Goal: Book appointment/travel/reservation

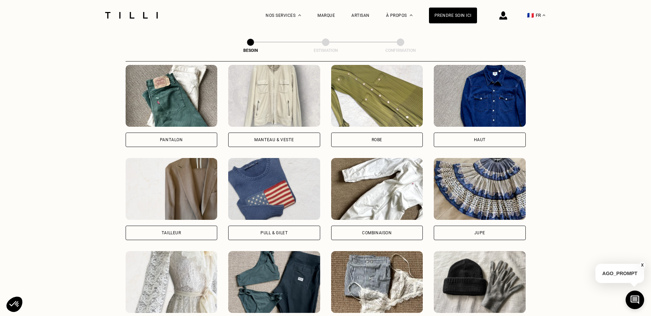
scroll to position [327, 0]
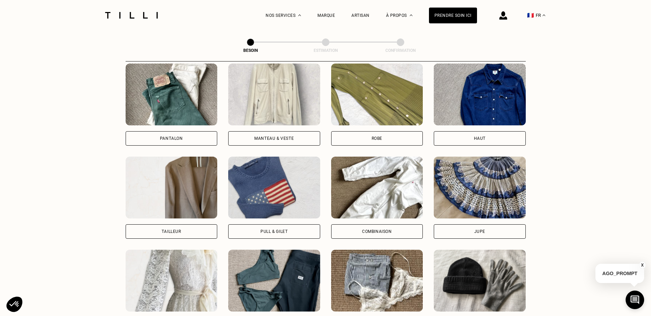
click at [154, 131] on div "Pantalon" at bounding box center [172, 138] width 92 height 14
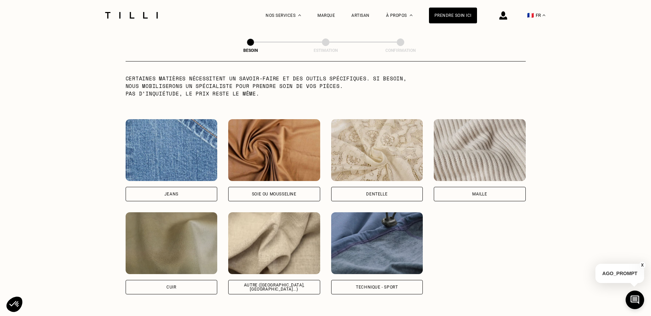
scroll to position [700, 0]
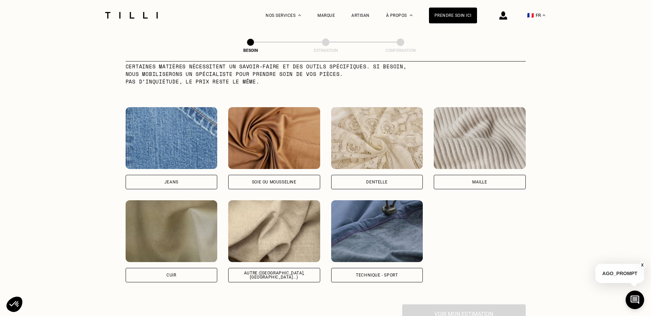
click at [155, 151] on img at bounding box center [172, 138] width 92 height 62
select select "FR"
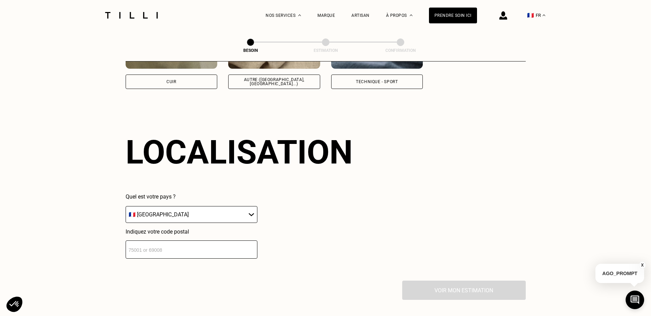
scroll to position [922, 0]
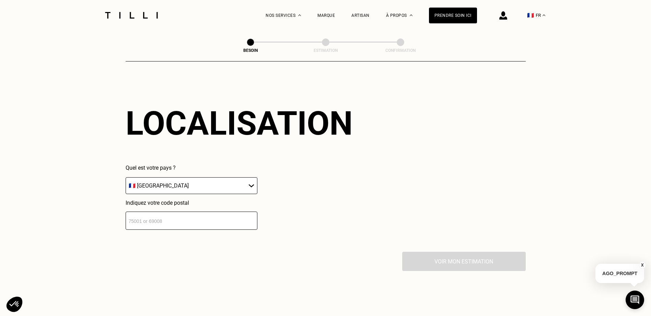
click at [156, 217] on input "number" at bounding box center [192, 220] width 132 height 18
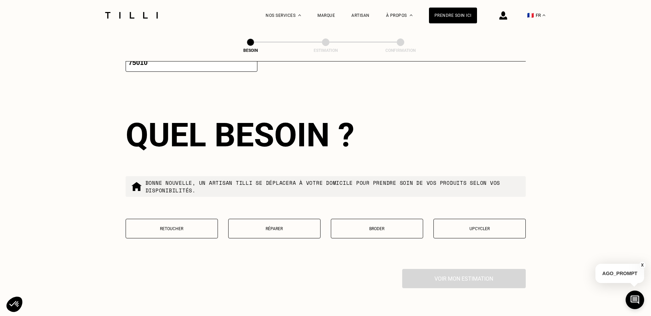
scroll to position [1093, 0]
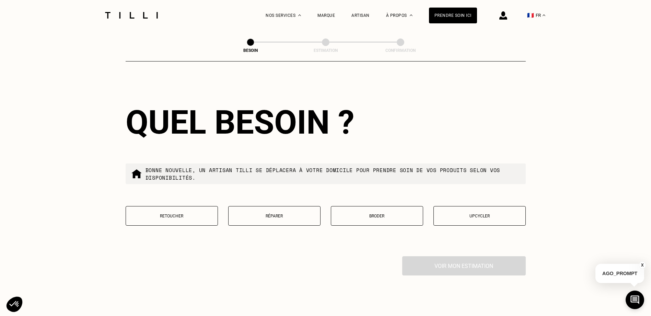
type input "75010"
click at [273, 215] on button "Réparer" at bounding box center [274, 216] width 92 height 20
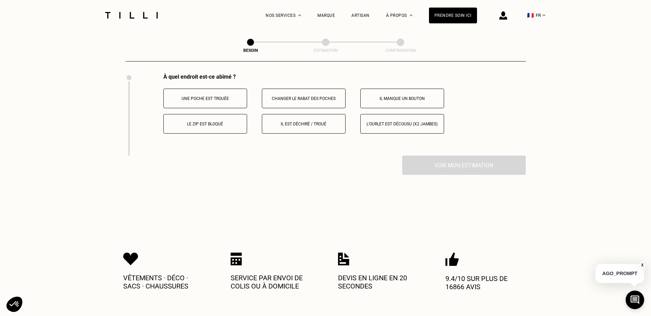
scroll to position [1224, 0]
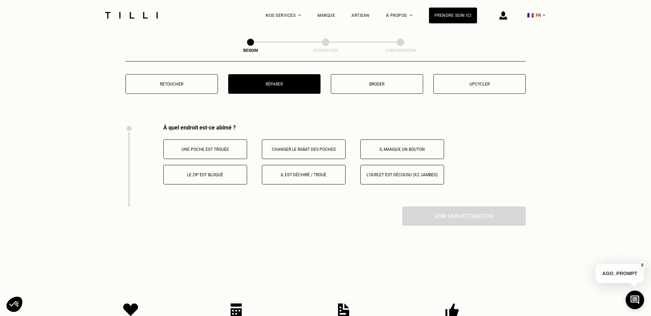
click at [194, 172] on p "Le zip est bloqué" at bounding box center [205, 174] width 76 height 5
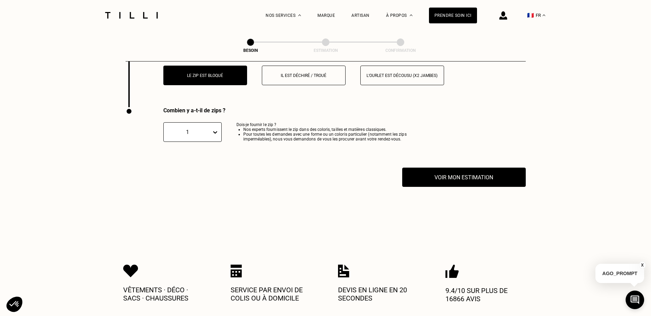
scroll to position [1351, 0]
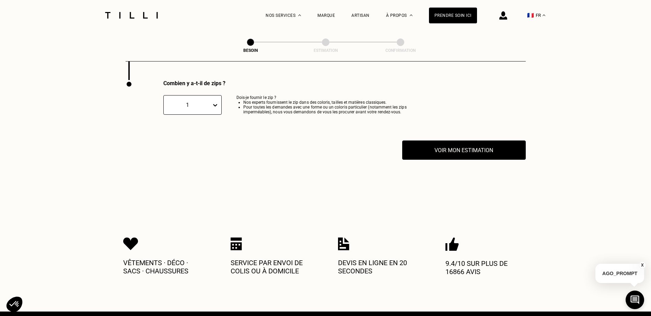
click at [212, 102] on icon at bounding box center [215, 105] width 7 height 7
click at [197, 139] on div "2" at bounding box center [192, 141] width 58 height 13
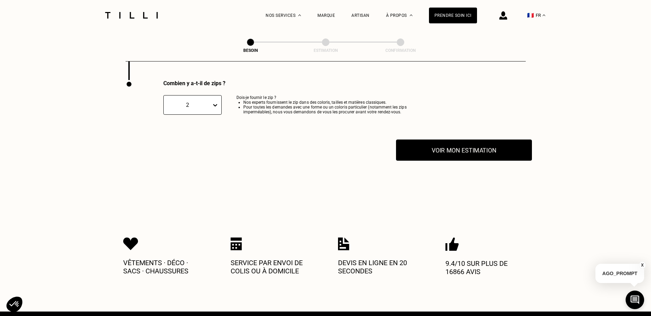
click at [400, 150] on button "Voir mon estimation" at bounding box center [464, 149] width 136 height 21
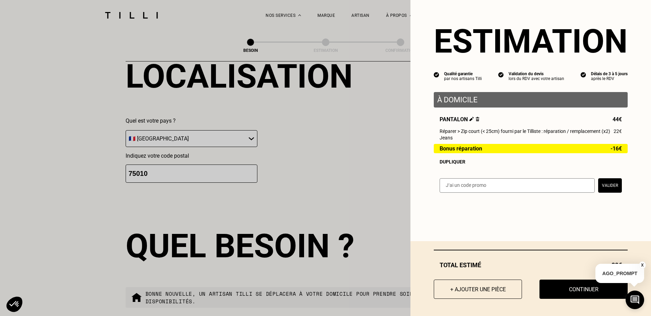
scroll to position [905, 0]
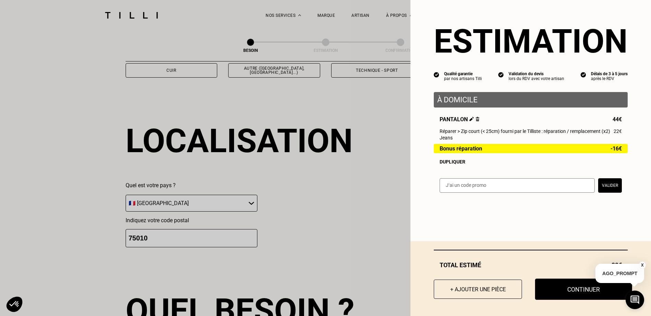
click at [562, 286] on button "Continuer" at bounding box center [583, 288] width 97 height 21
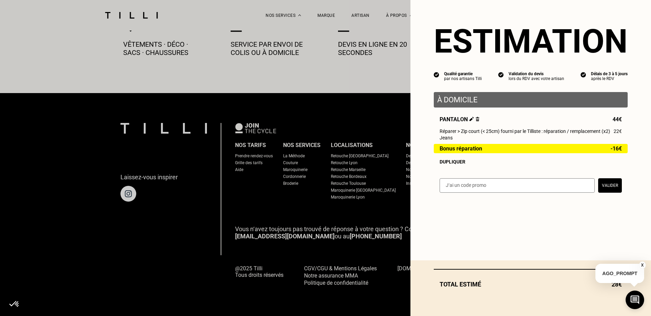
scroll to position [379, 0]
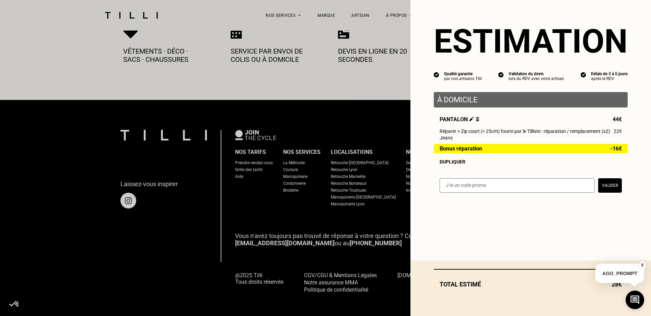
select select "FR"
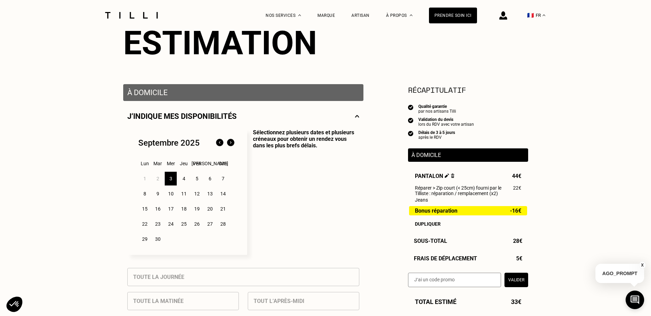
scroll to position [103, 0]
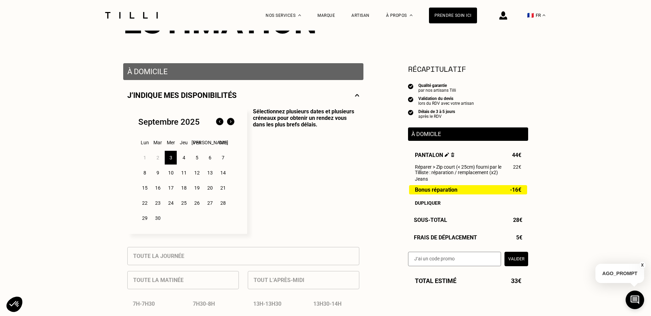
click at [201, 160] on div "5" at bounding box center [197, 158] width 12 height 14
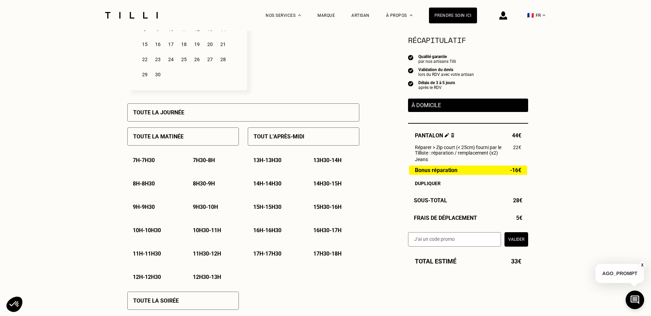
scroll to position [240, 0]
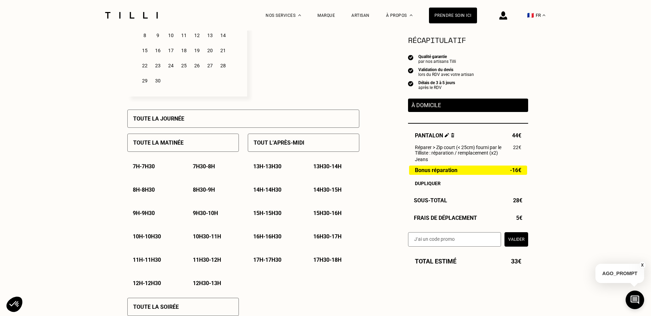
click at [213, 260] on p "11h30 - 12h" at bounding box center [207, 259] width 28 height 7
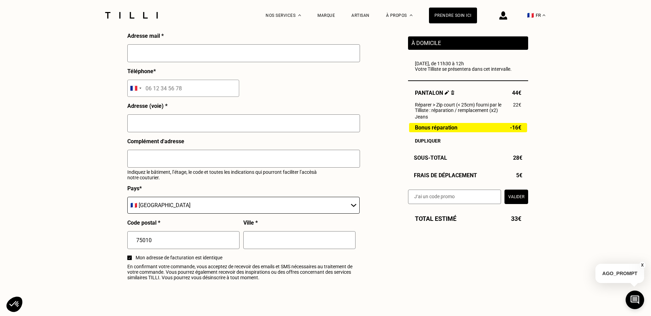
scroll to position [857, 0]
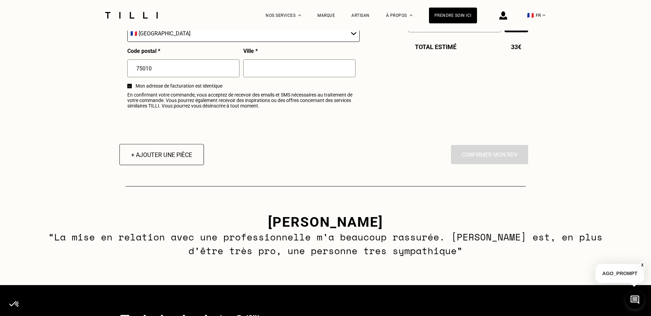
click at [196, 161] on button "+ Ajouter une pièce" at bounding box center [161, 154] width 84 height 21
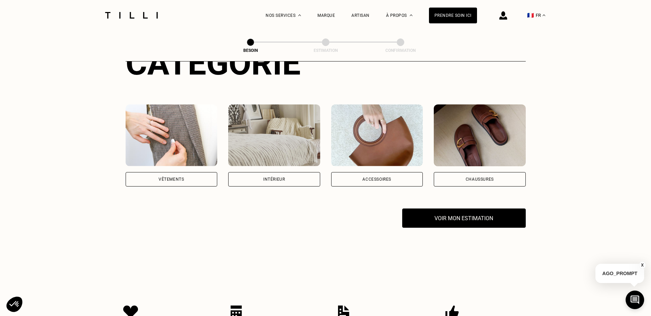
scroll to position [103, 0]
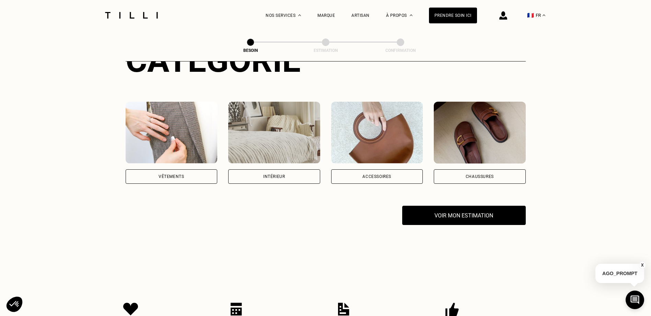
click at [387, 174] on div "Accessoires" at bounding box center [376, 176] width 29 height 4
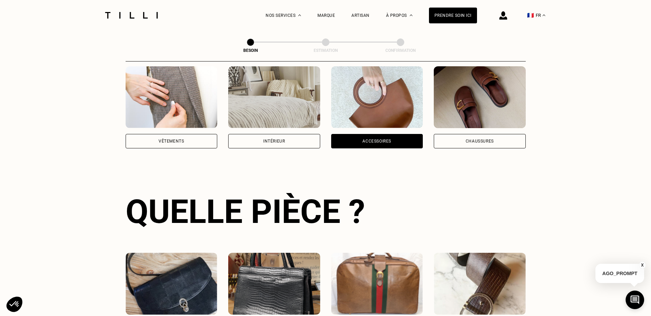
scroll to position [224, 0]
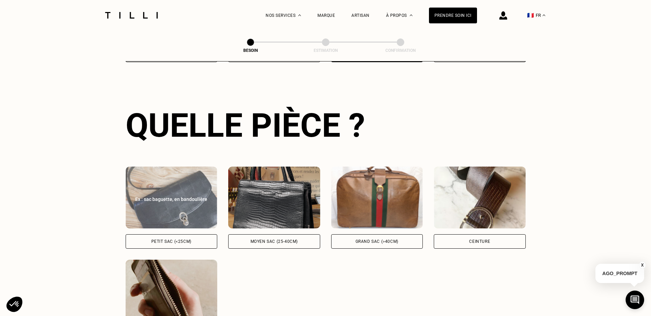
click at [176, 234] on div "Petit sac (<25cm)" at bounding box center [172, 241] width 92 height 14
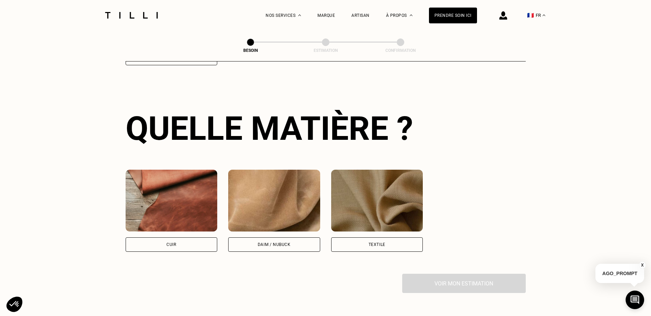
scroll to position [505, 0]
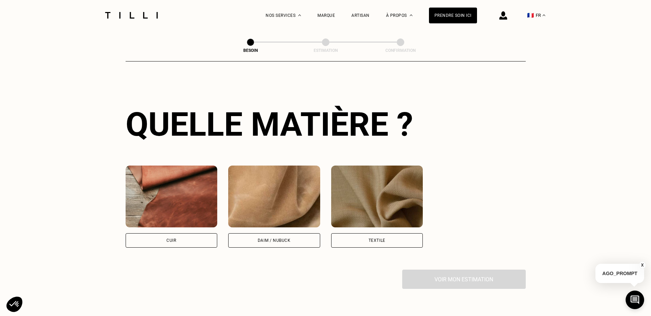
click at [187, 227] on div "Cuir" at bounding box center [172, 206] width 92 height 82
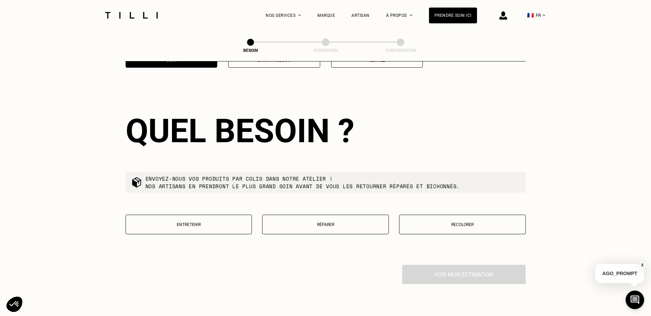
scroll to position [692, 0]
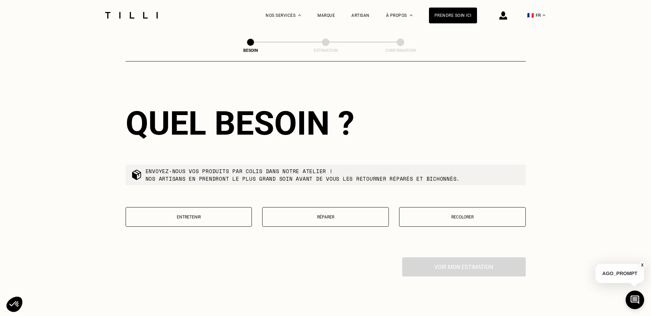
click at [332, 215] on button "Réparer" at bounding box center [325, 217] width 127 height 20
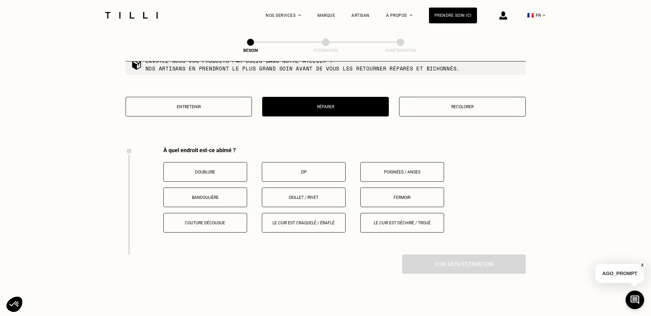
scroll to position [797, 0]
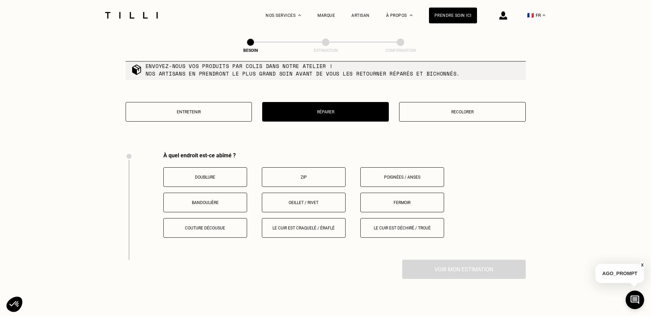
click at [416, 200] on p "Fermoir" at bounding box center [402, 202] width 76 height 5
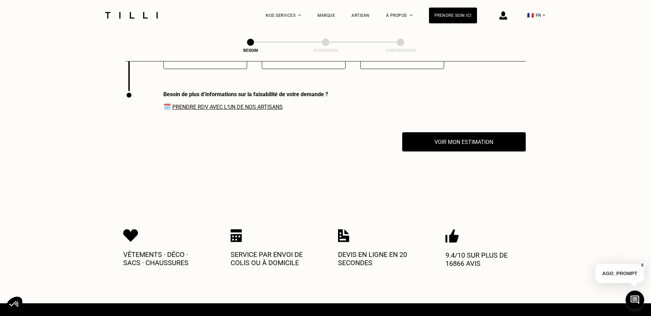
scroll to position [975, 0]
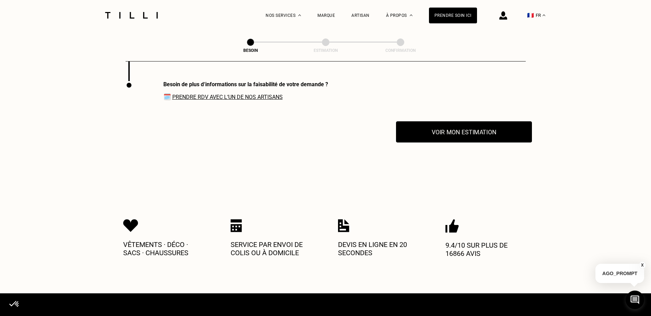
click at [422, 122] on button "Voir mon estimation" at bounding box center [464, 131] width 136 height 21
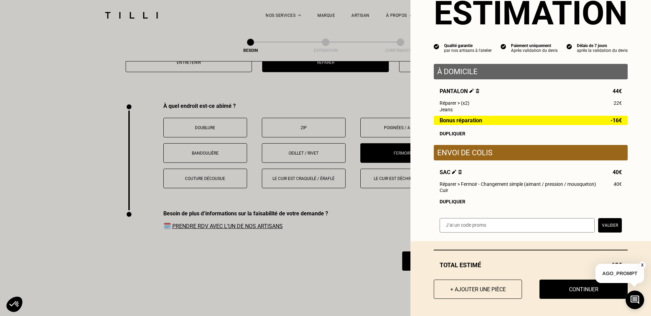
scroll to position [838, 0]
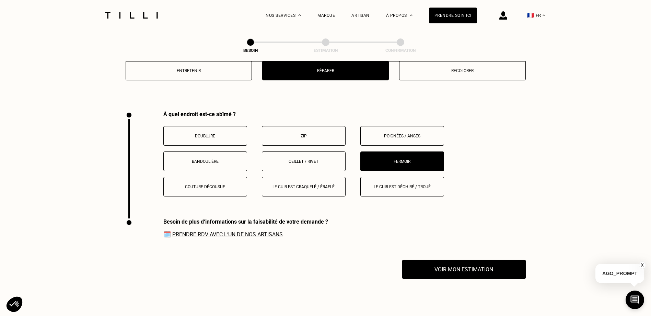
click at [220, 231] on link "Prendre RDV avec l‘un de nos artisans" at bounding box center [227, 234] width 110 height 7
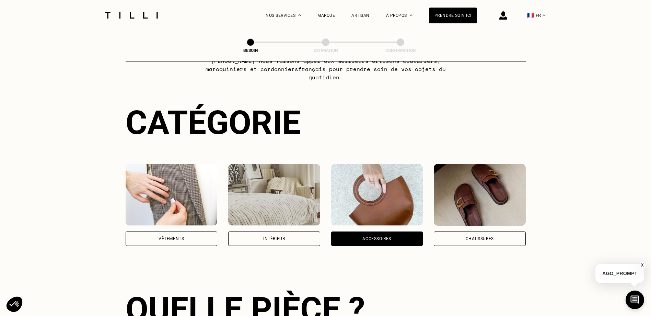
scroll to position [0, 0]
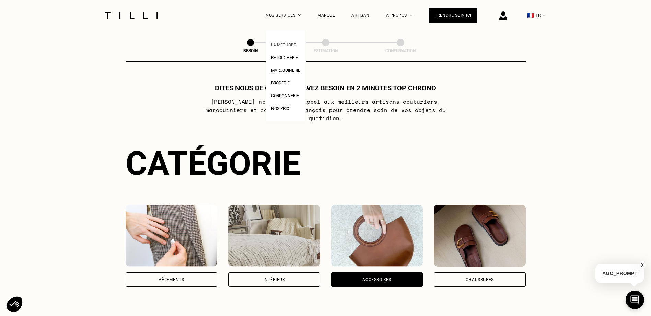
click at [289, 42] on link "La Méthode" at bounding box center [283, 43] width 25 height 7
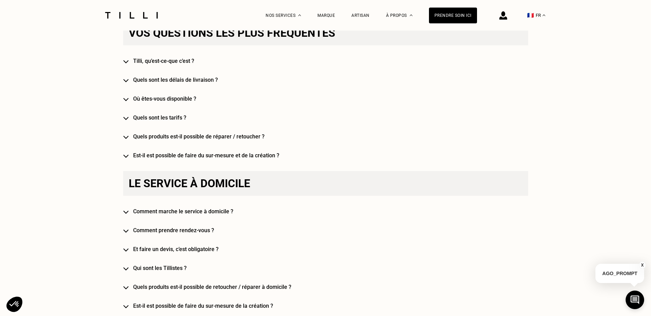
scroll to position [446, 0]
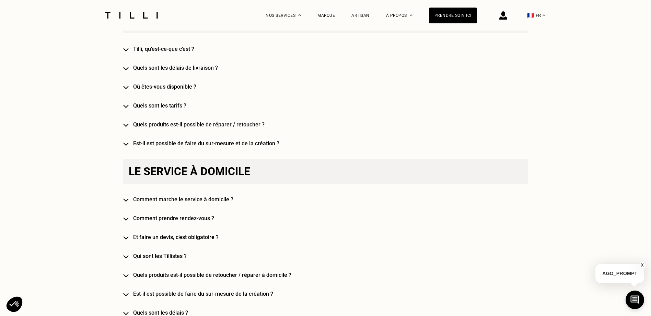
click at [150, 84] on div "Vos questions les plus fréquentes [PERSON_NAME], qu’est-ce-que c’est ? Quels so…" at bounding box center [325, 78] width 405 height 138
click at [151, 84] on div "Vos questions les plus fréquentes [PERSON_NAME], qu’est-ce-que c’est ? Quels so…" at bounding box center [325, 78] width 405 height 138
click at [153, 87] on h4 "Où êtes-vous disponible ?" at bounding box center [335, 86] width 405 height 7
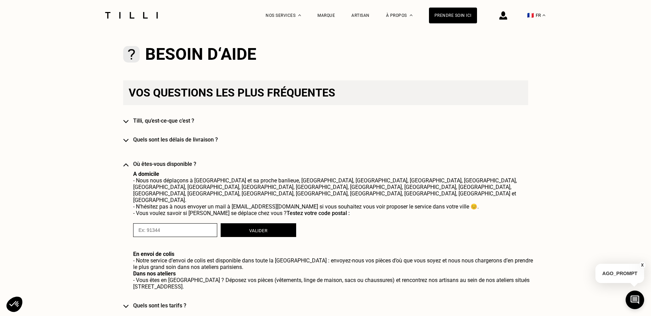
scroll to position [309, 0]
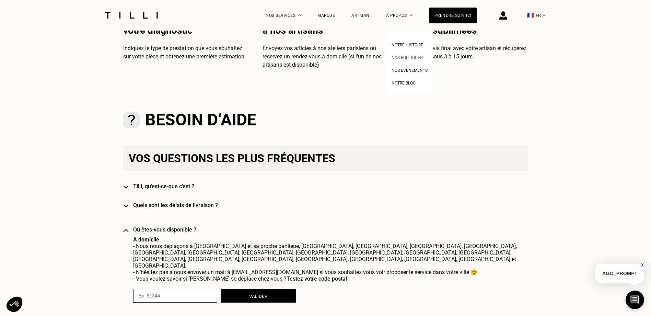
click at [408, 57] on span "Nos boutiques" at bounding box center [406, 57] width 31 height 5
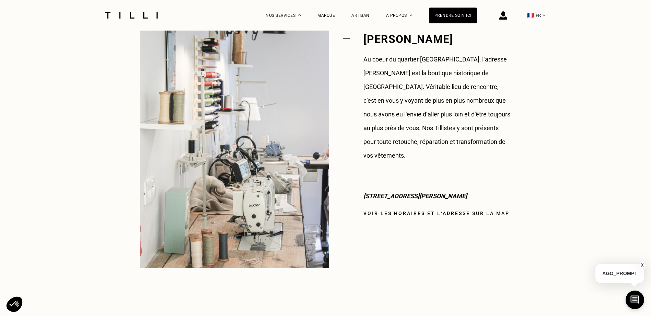
scroll to position [549, 0]
click at [441, 211] on link "Voir les horaires et l‘adresse sur la map" at bounding box center [436, 213] width 146 height 5
